Goal: Information Seeking & Learning: Learn about a topic

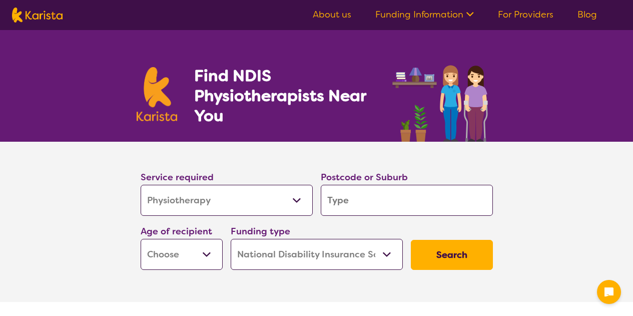
select select "Physiotherapy"
select select "NDIS"
select select "Physiotherapy"
select select "NDIS"
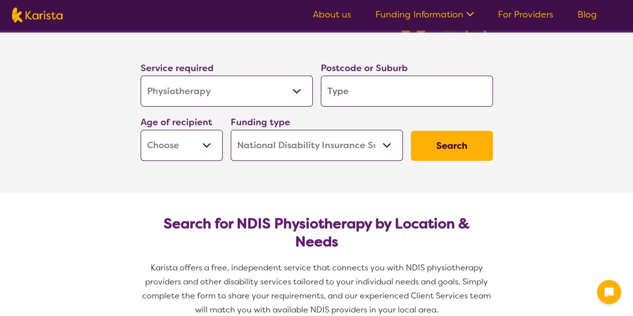
click at [361, 91] on input "search" at bounding box center [407, 91] width 172 height 31
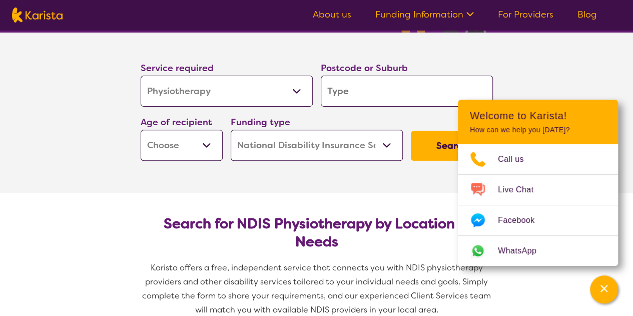
type input "4036"
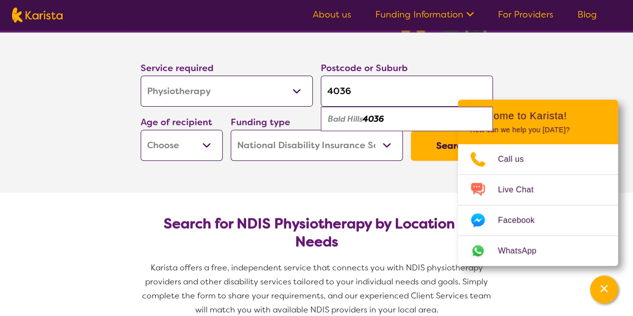
click at [218, 139] on select "Early Childhood - 0 to 9 Child - 10 to 11 Adolescent - 12 to 17 Adult - 18 to 6…" at bounding box center [182, 145] width 82 height 31
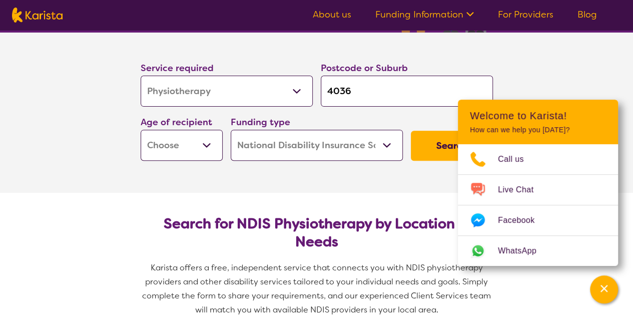
click at [218, 139] on select "Early Childhood - 0 to 9 Child - 10 to 11 Adolescent - 12 to 17 Adult - 18 to 6…" at bounding box center [182, 145] width 82 height 31
select select "EC"
click at [141, 130] on select "Early Childhood - 0 to 9 Child - 10 to 11 Adolescent - 12 to 17 Adult - 18 to 6…" at bounding box center [182, 145] width 82 height 31
select select "EC"
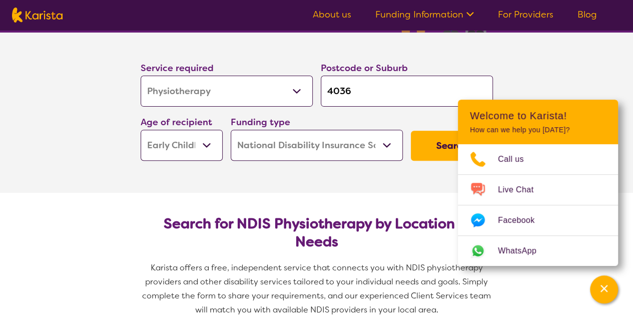
click at [446, 139] on button "Search" at bounding box center [452, 146] width 82 height 30
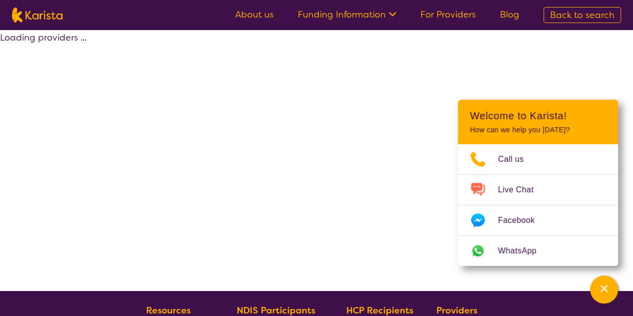
select select "by_score"
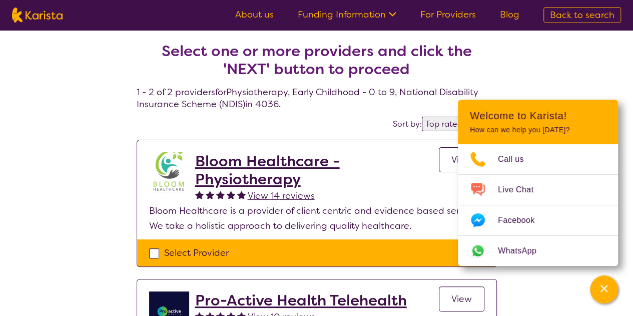
click at [555, 59] on div "Select one or more providers and click the 'NEXT' button to proceed 1 - 2 of 2 …" at bounding box center [316, 230] width 633 height 401
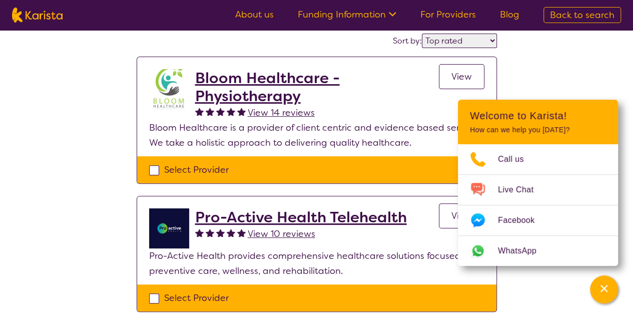
scroll to position [84, 0]
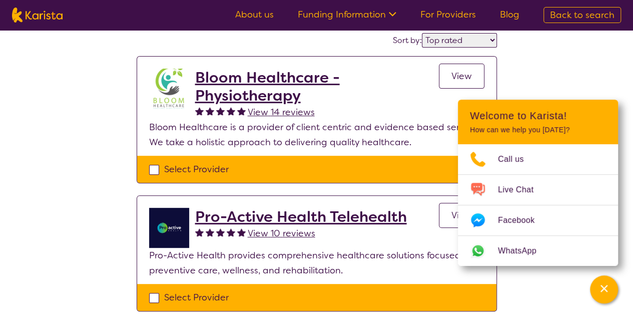
click at [447, 78] on link "View" at bounding box center [462, 76] width 46 height 25
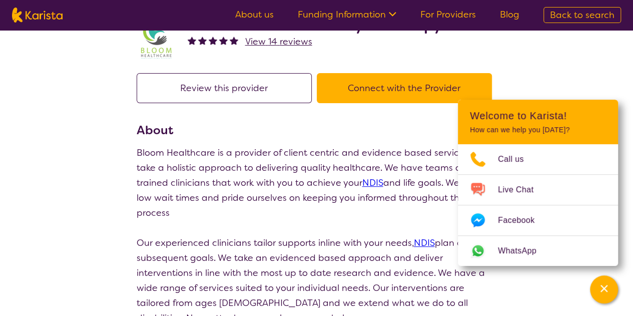
scroll to position [49, 0]
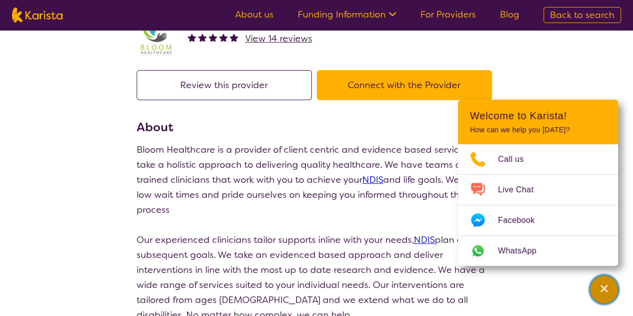
click at [595, 287] on div "Channel Menu" at bounding box center [604, 289] width 20 height 22
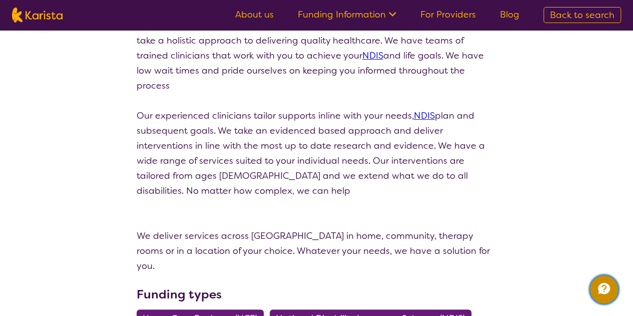
scroll to position [74, 0]
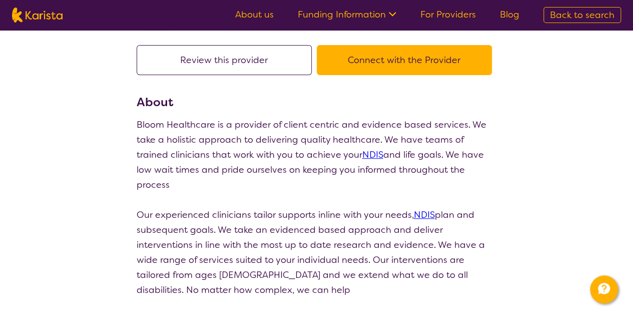
click at [381, 67] on button "Connect with the Provider" at bounding box center [404, 60] width 175 height 30
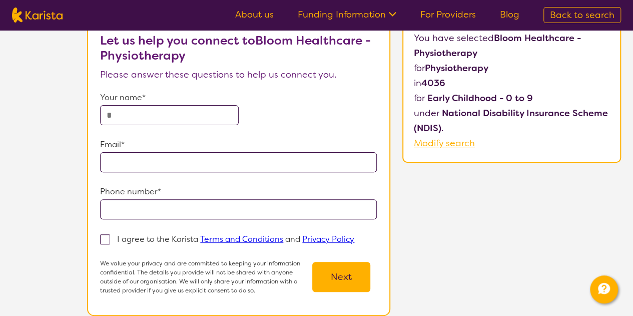
scroll to position [16, 0]
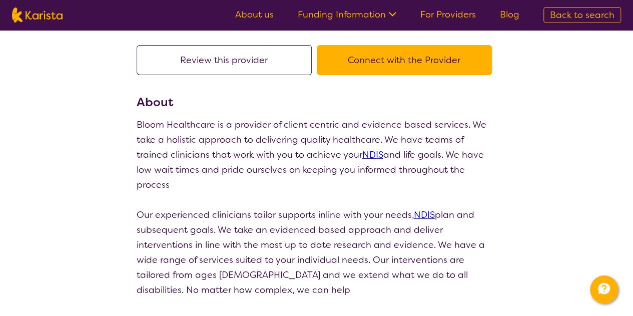
scroll to position [84, 0]
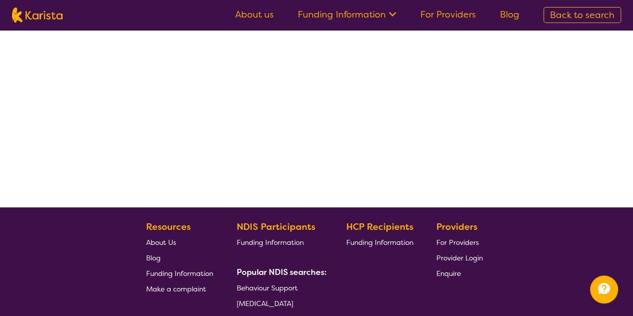
select select "by_score"
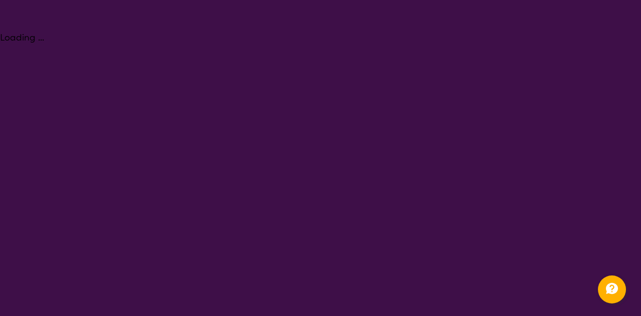
select select "Physiotherapy"
select select "EC"
select select "NDIS"
select select "Physiotherapy"
select select "EC"
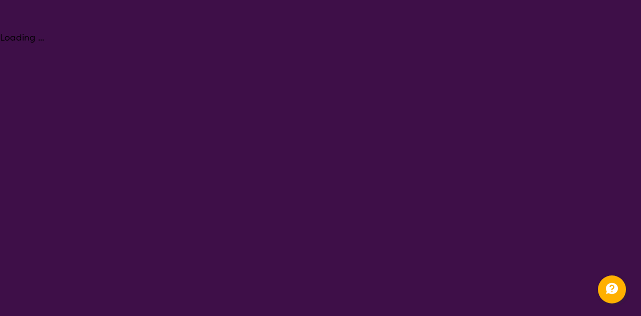
select select "NDIS"
